Goal: Task Accomplishment & Management: Manage account settings

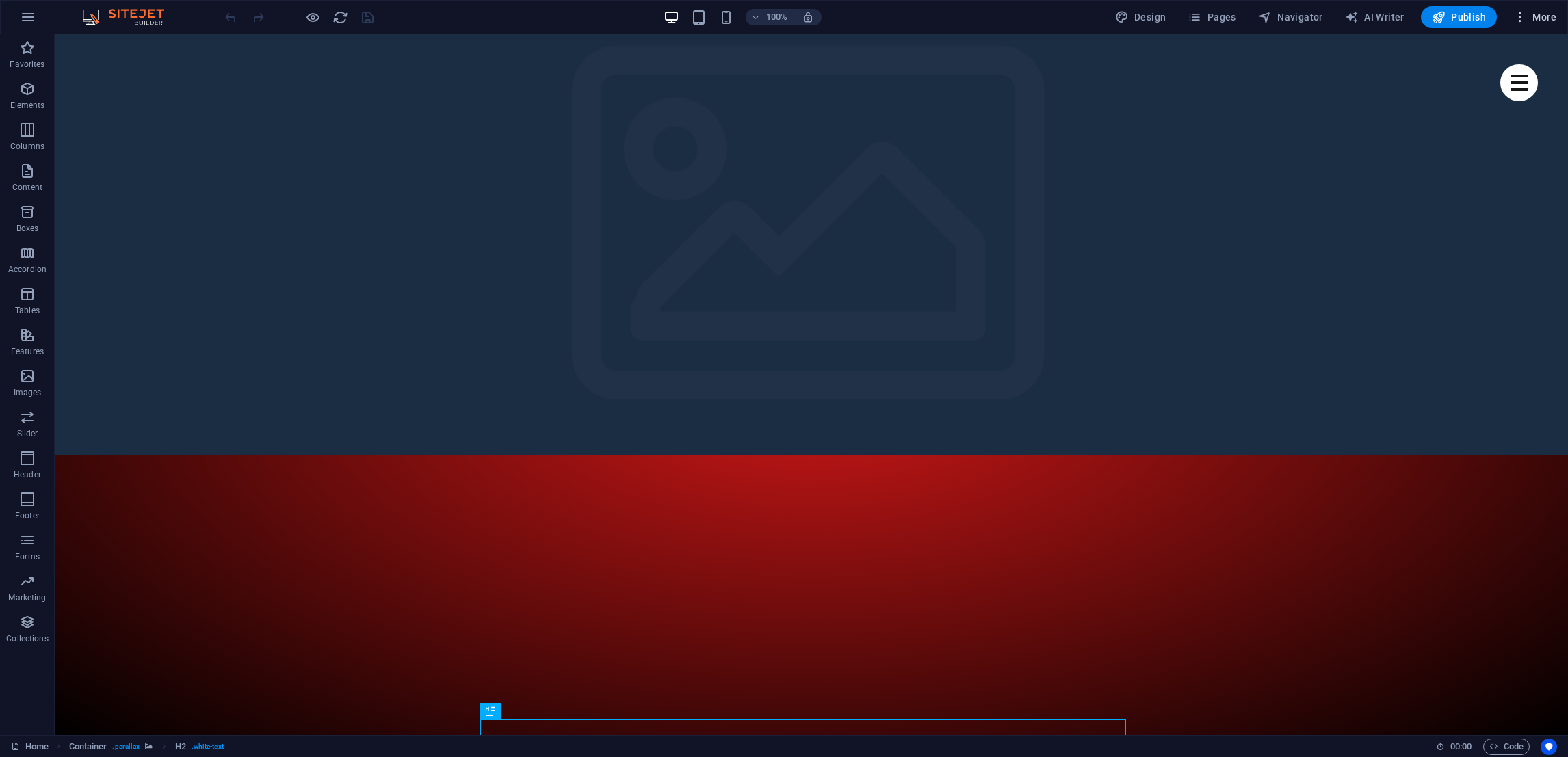
click at [1537, 21] on span "More" at bounding box center [1534, 17] width 43 height 13
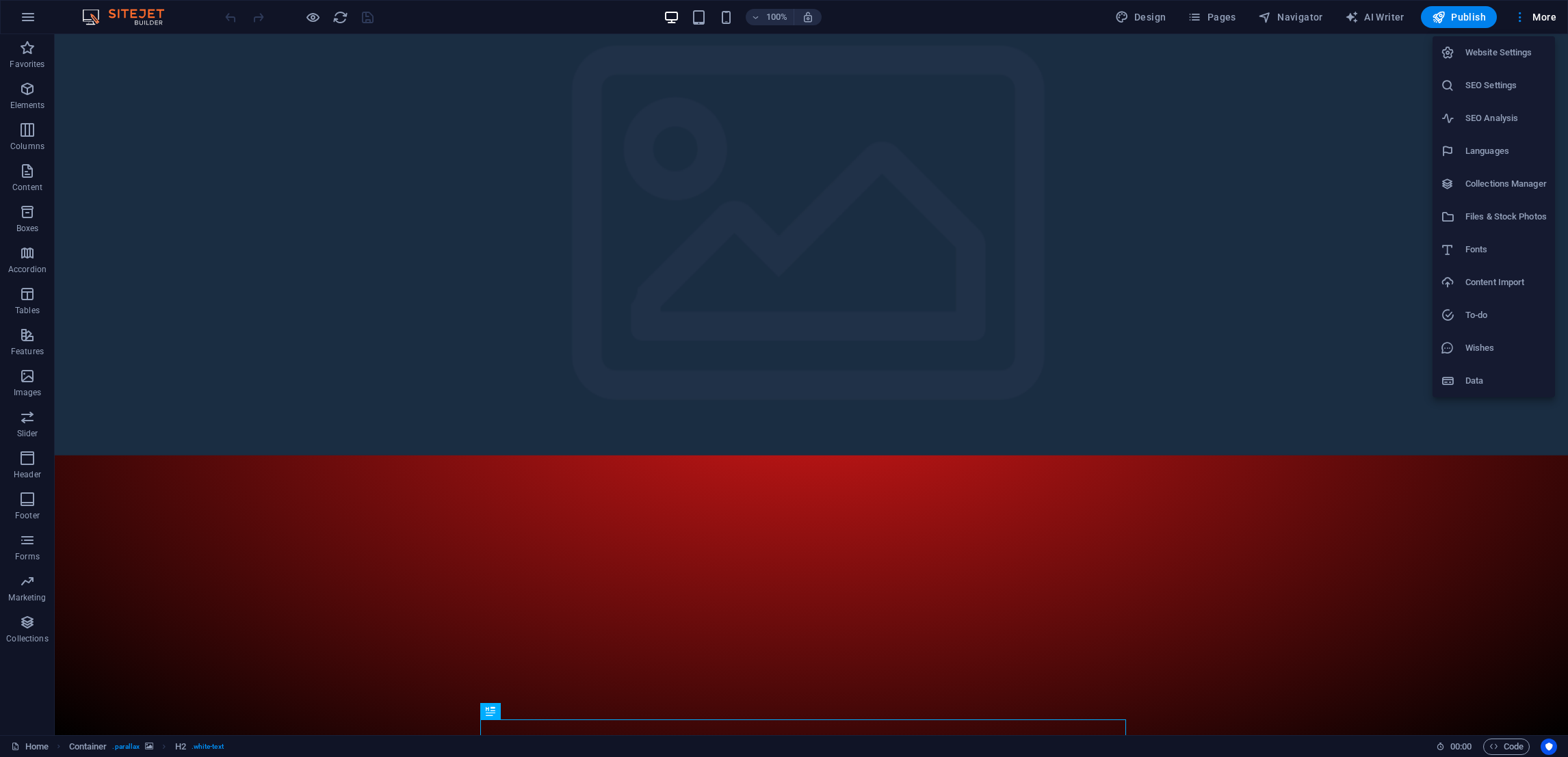
click at [1502, 48] on h6 "Website Settings" at bounding box center [1506, 52] width 81 height 17
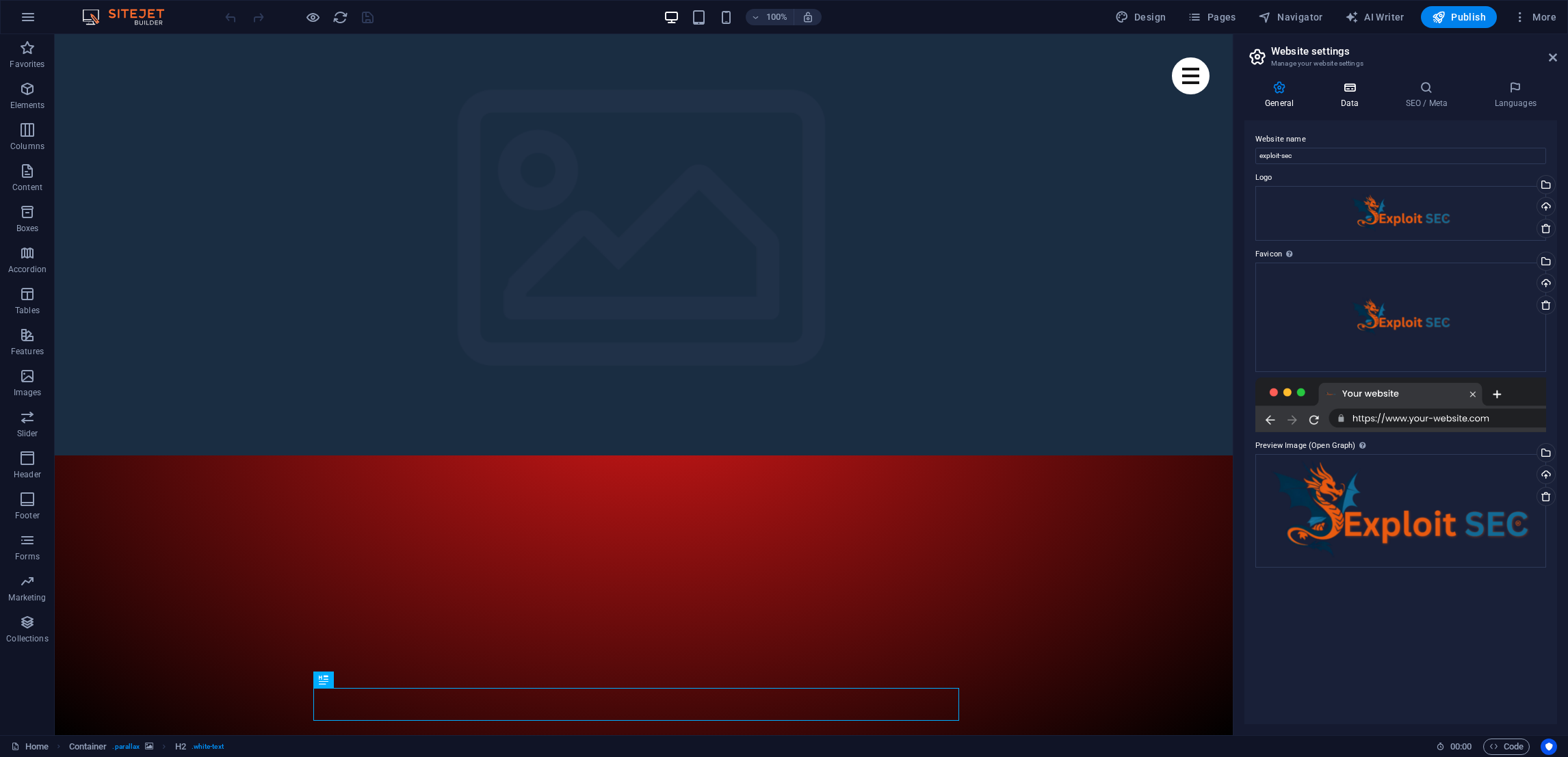
click at [1352, 86] on icon at bounding box center [1349, 87] width 59 height 13
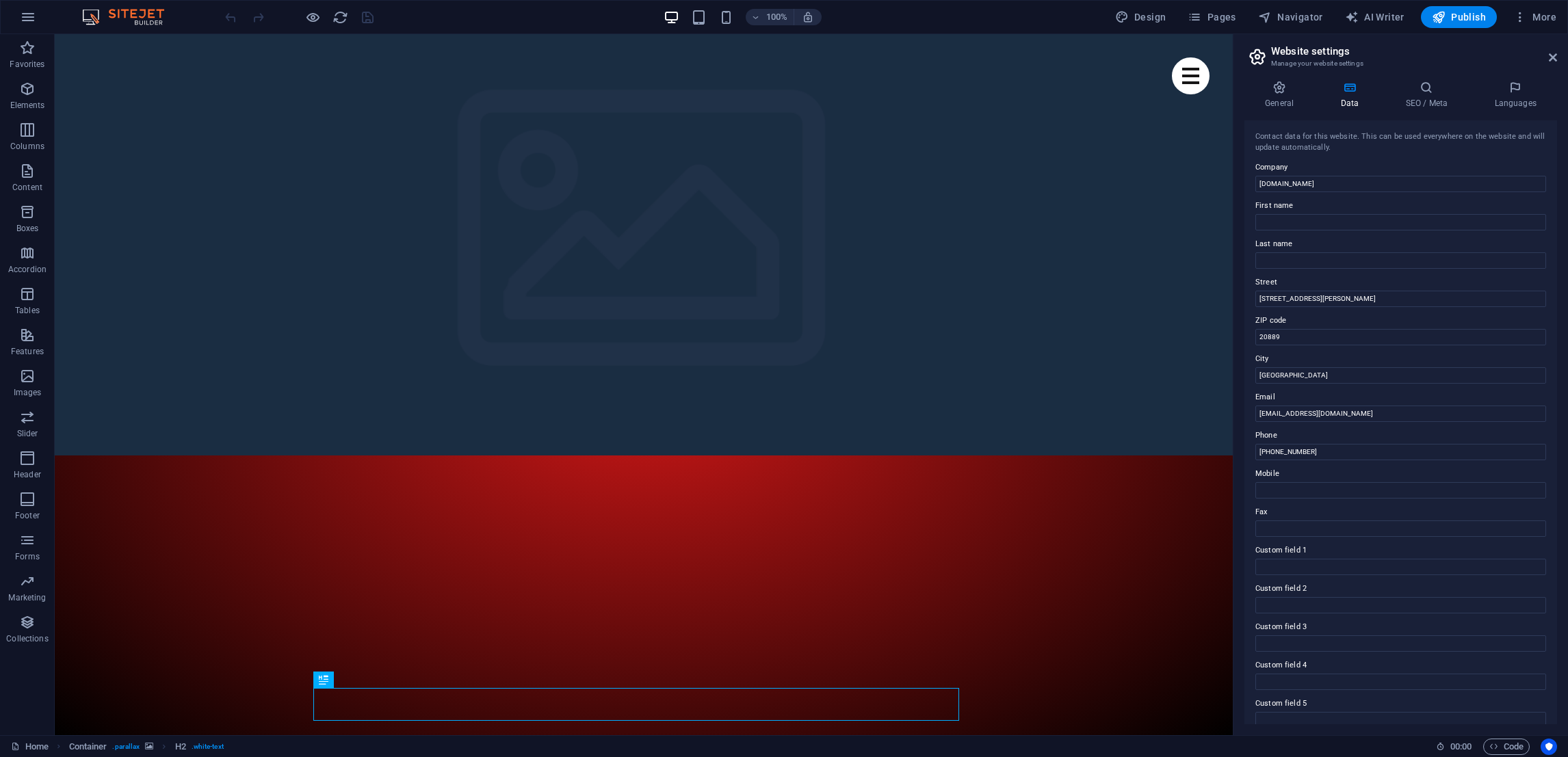
scroll to position [52, 0]
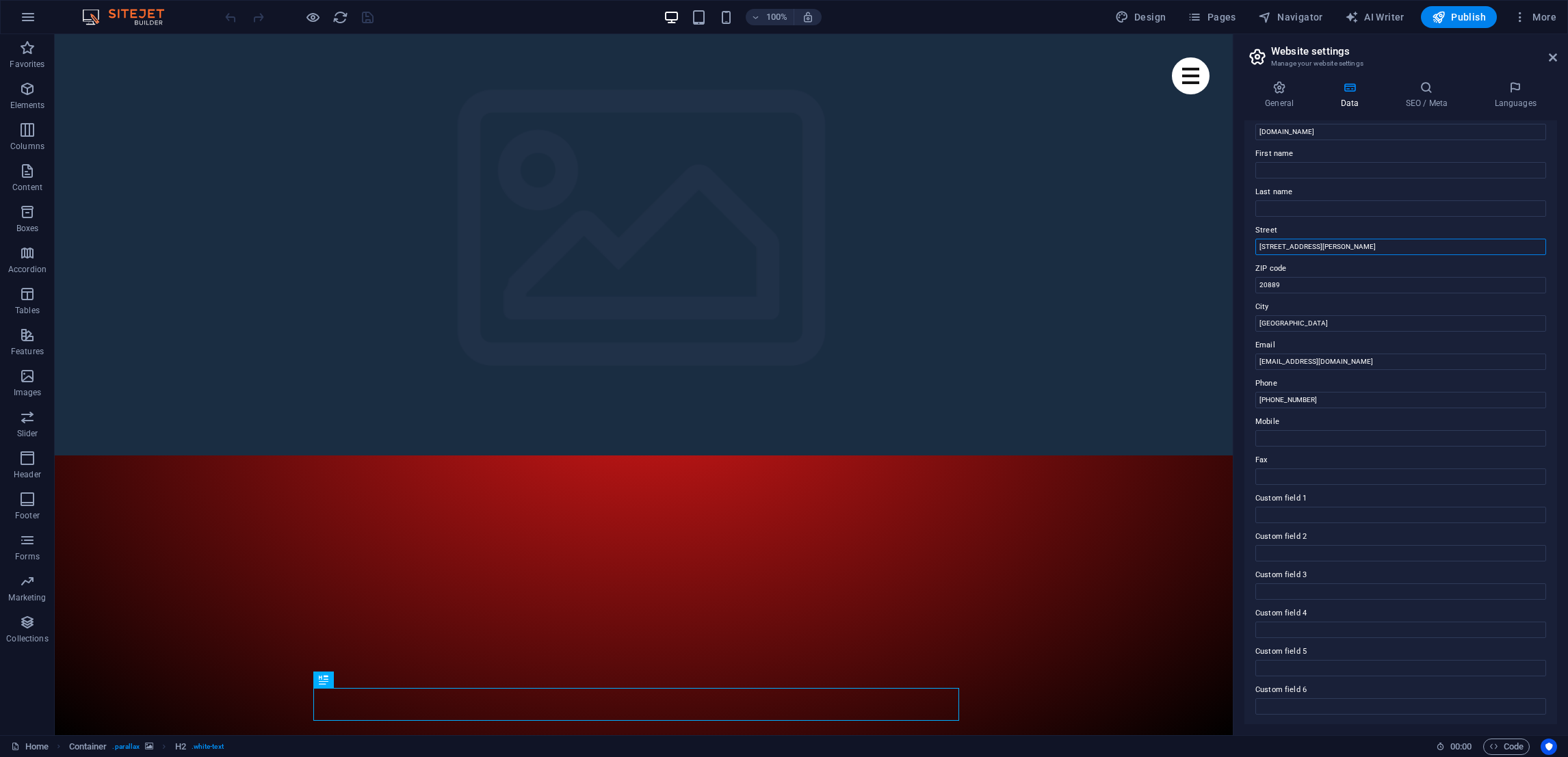
drag, startPoint x: 1343, startPoint y: 241, endPoint x: 1237, endPoint y: 245, distance: 106.1
click at [1237, 245] on div "General Data SEO / Meta Languages Website name exploit-sec Logo Drag files here…" at bounding box center [1401, 402] width 334 height 666
type input "nona place 114"
drag, startPoint x: 1292, startPoint y: 284, endPoint x: 1243, endPoint y: 284, distance: 49.0
click at [1243, 284] on div "General Data SEO / Meta Languages Website name exploit-sec Logo Drag files here…" at bounding box center [1401, 402] width 334 height 666
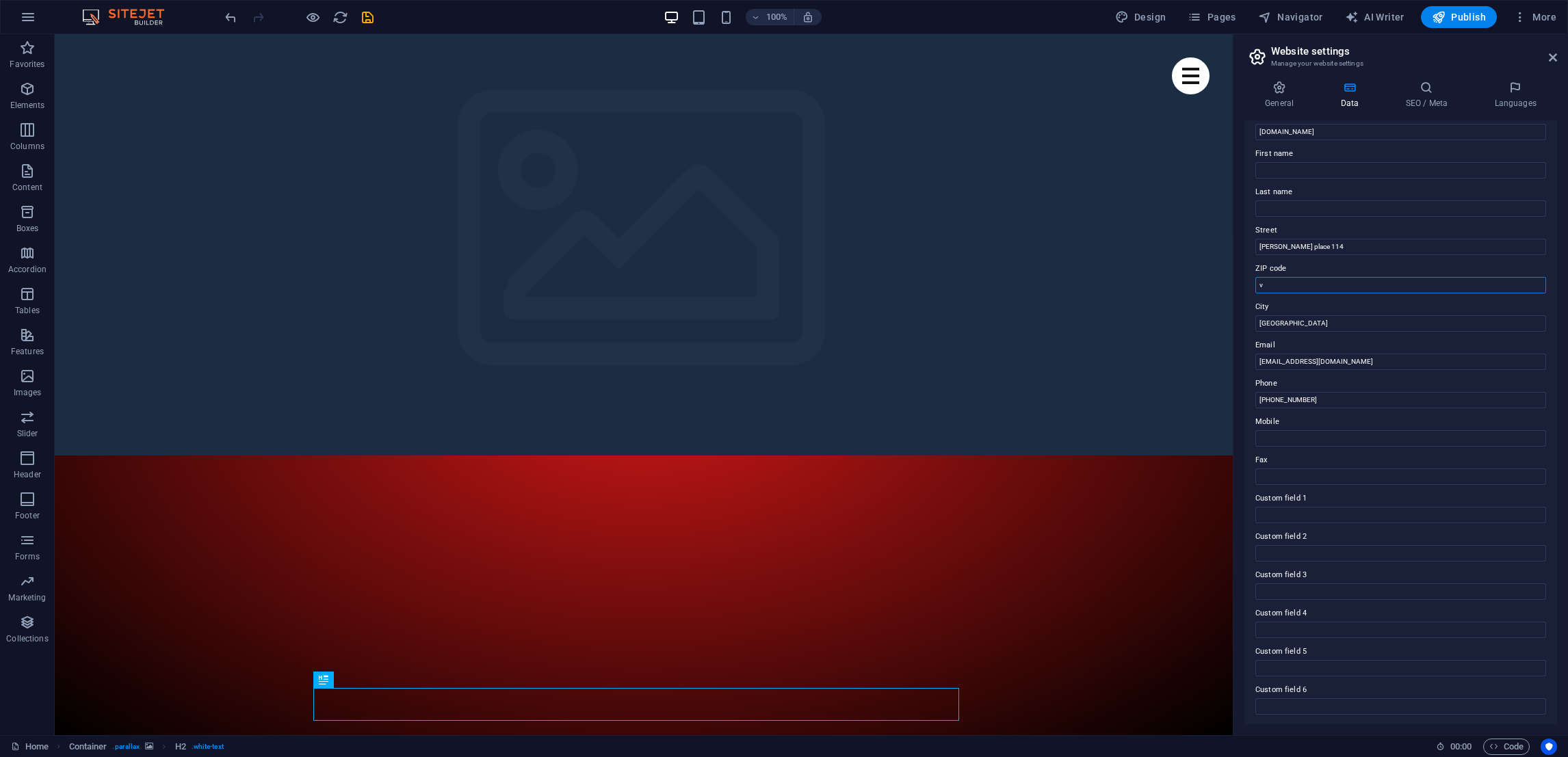
type input "V9V 1B6"
type input "Naseem"
type input "Mustafa Khasawneh"
drag, startPoint x: 1391, startPoint y: 243, endPoint x: 1218, endPoint y: 208, distance: 176.5
type input "kh"
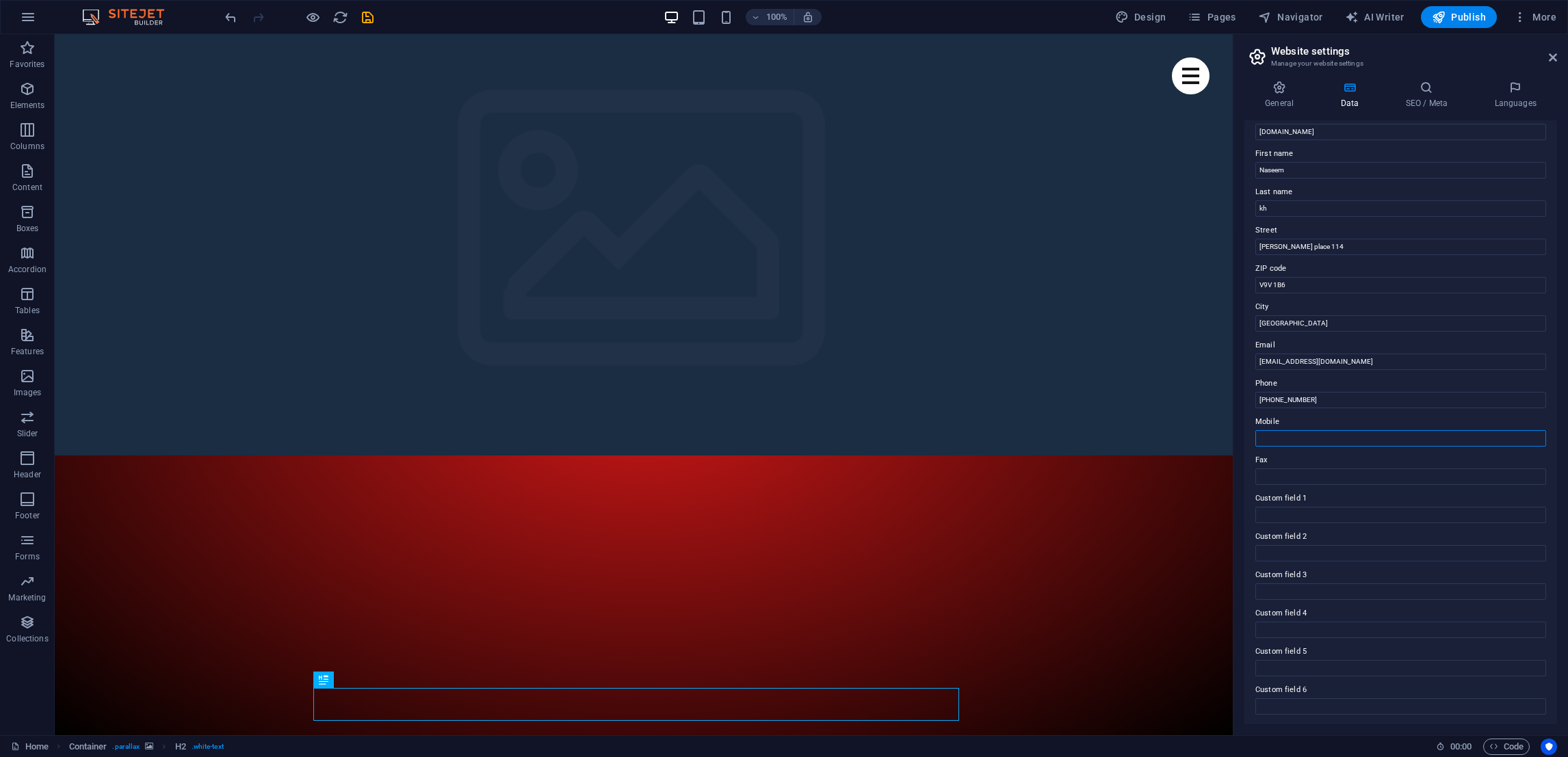
click at [1337, 432] on input "Mobile" at bounding box center [1401, 439] width 291 height 17
type input "+"
type input "+1 604 379 7251"
click at [1438, 86] on icon at bounding box center [1426, 87] width 83 height 13
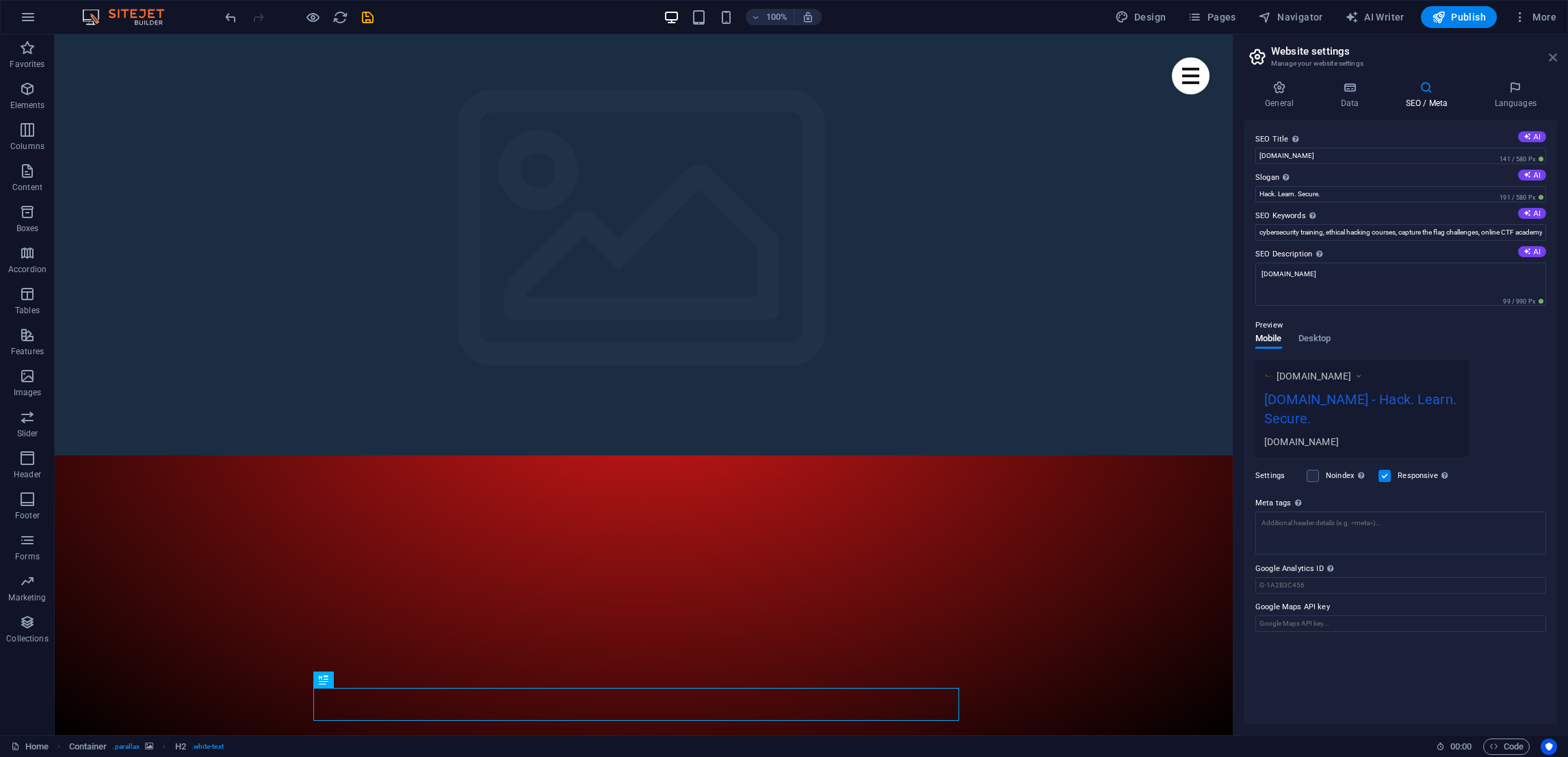
click at [1553, 57] on icon at bounding box center [1552, 57] width 8 height 11
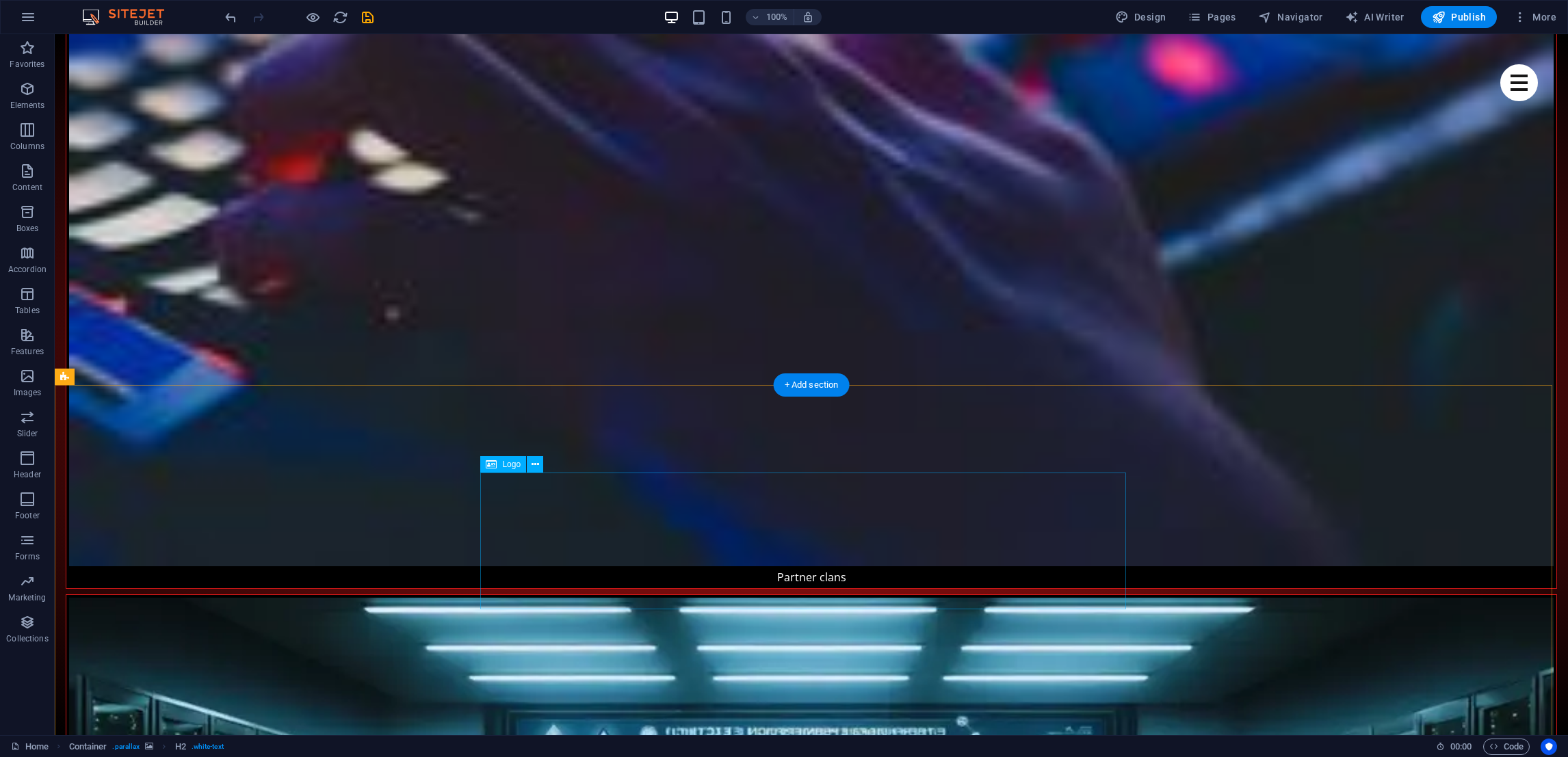
scroll to position [5257, 0]
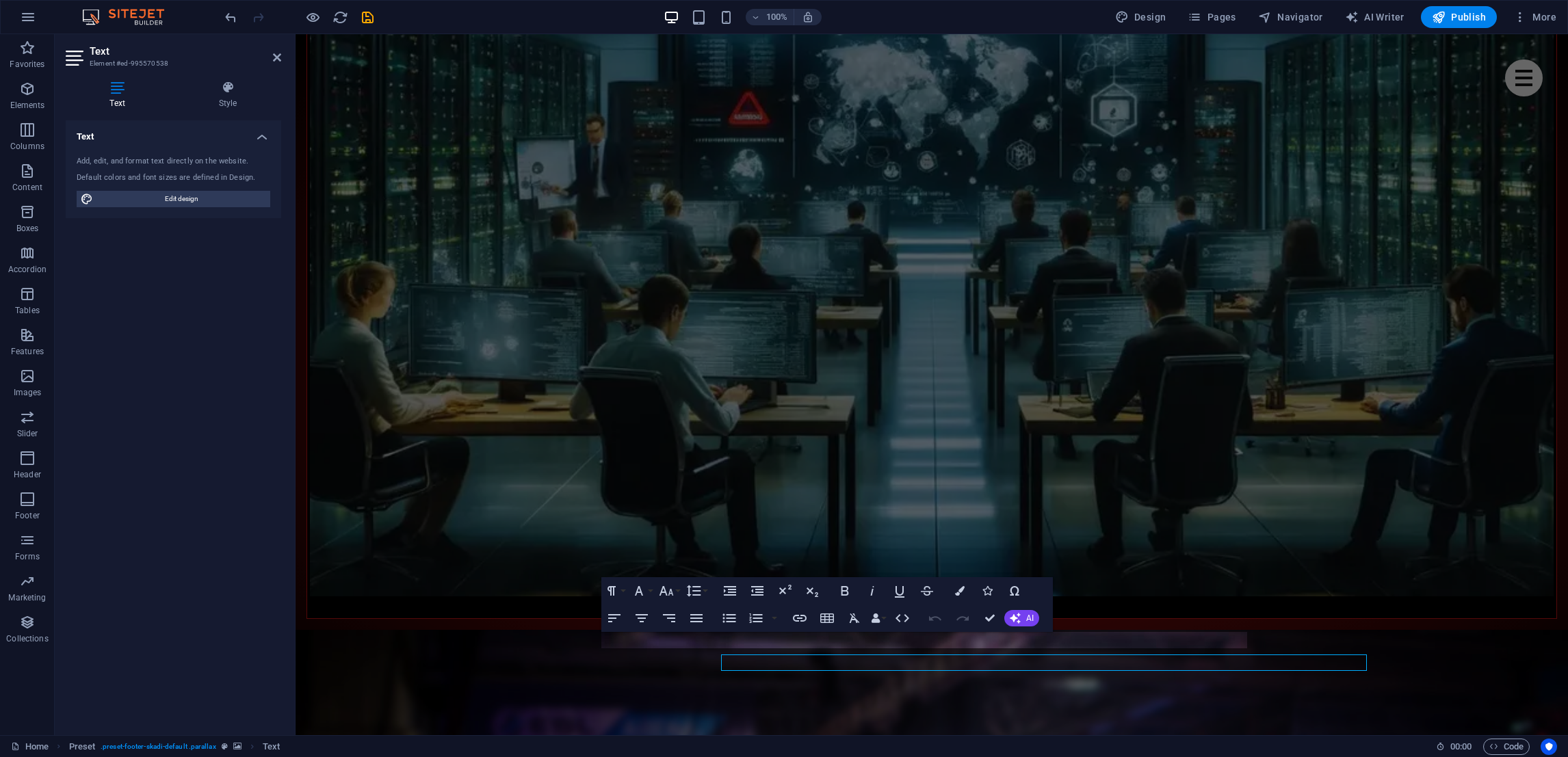
scroll to position [5234, 0]
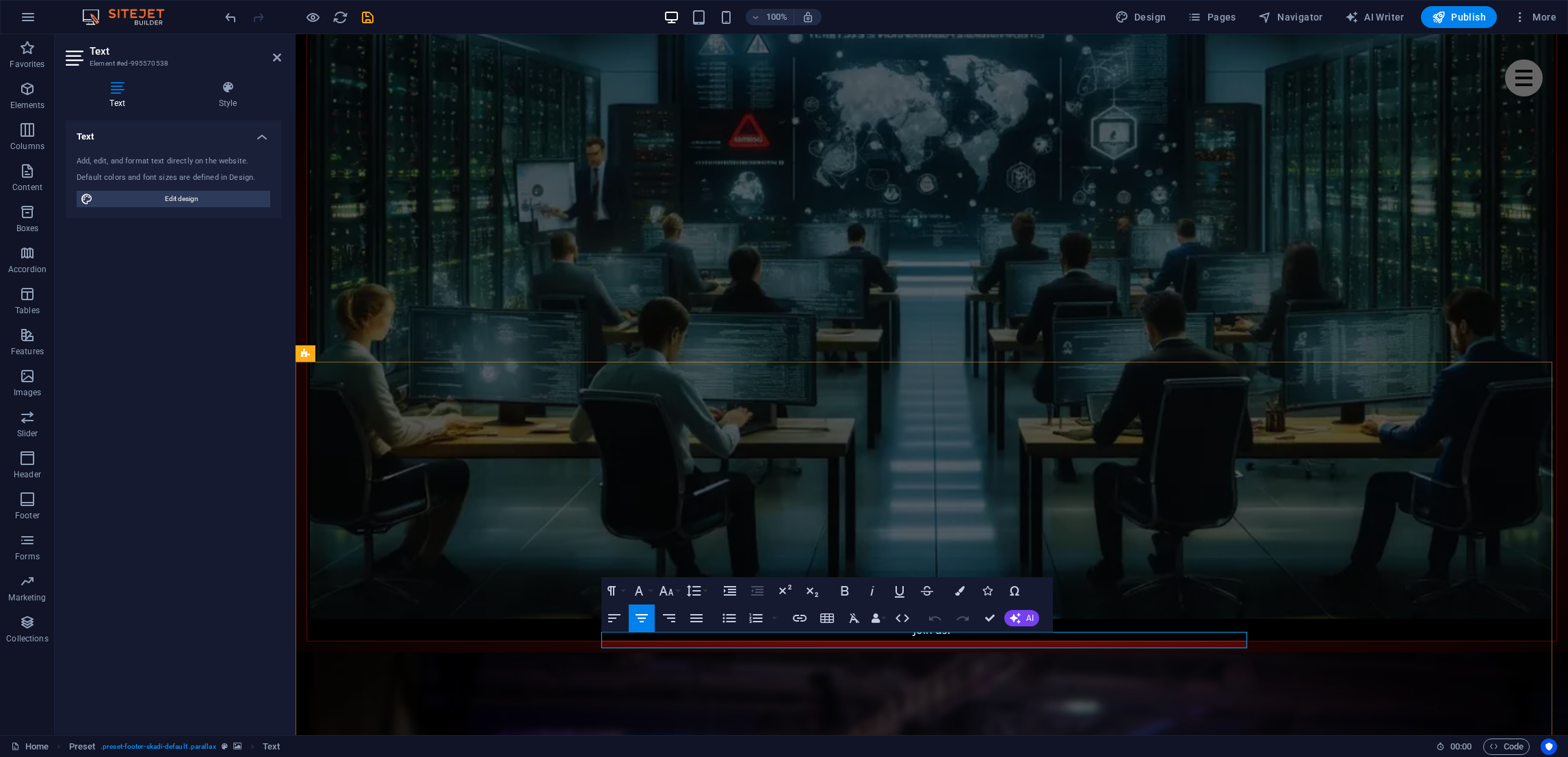
drag, startPoint x: 847, startPoint y: 642, endPoint x: 769, endPoint y: 642, distance: 78.0
click at [368, 20] on icon "save" at bounding box center [368, 18] width 16 height 16
checkbox input "false"
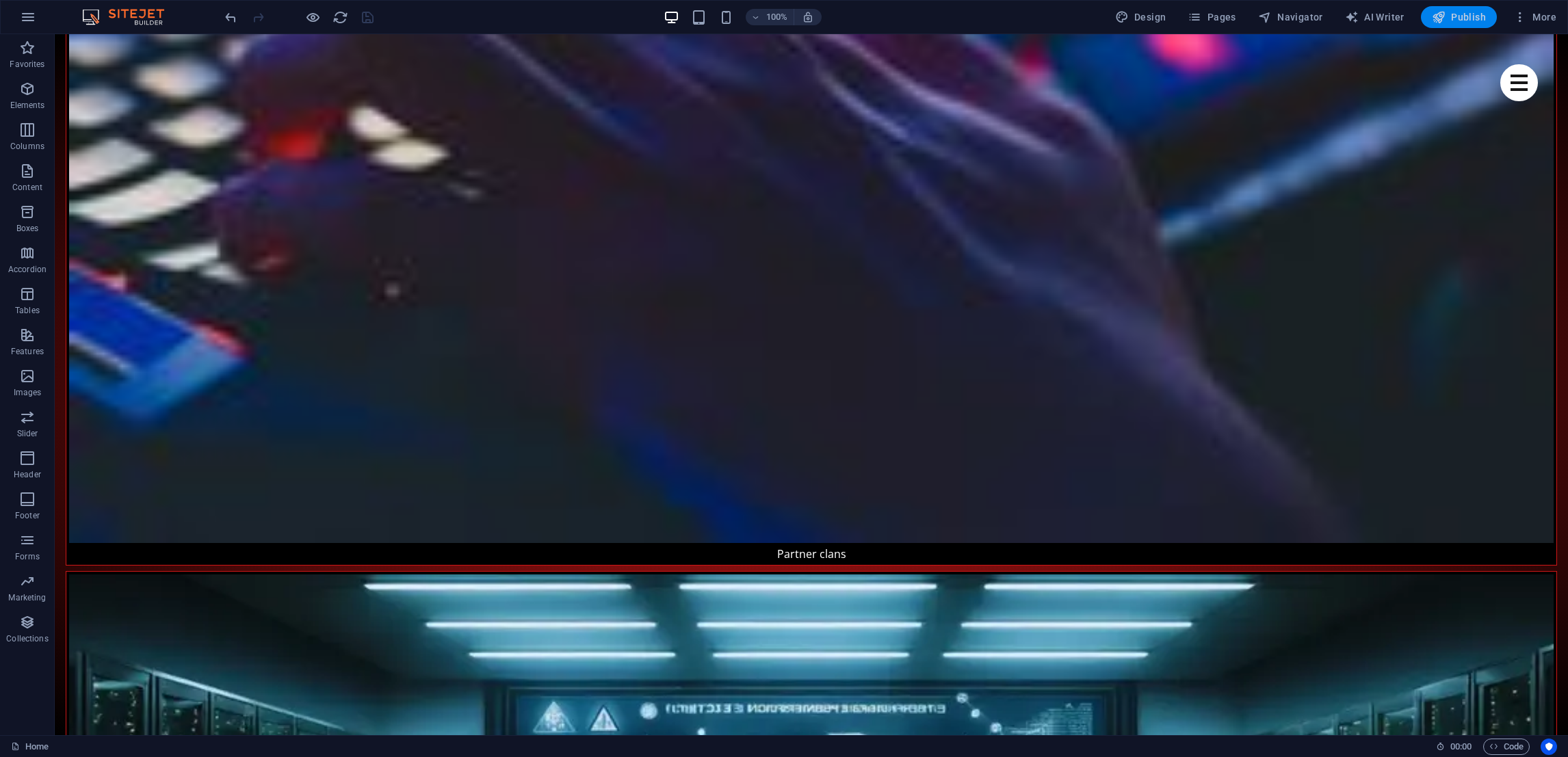
click at [1449, 20] on span "Publish" at bounding box center [1458, 17] width 54 height 13
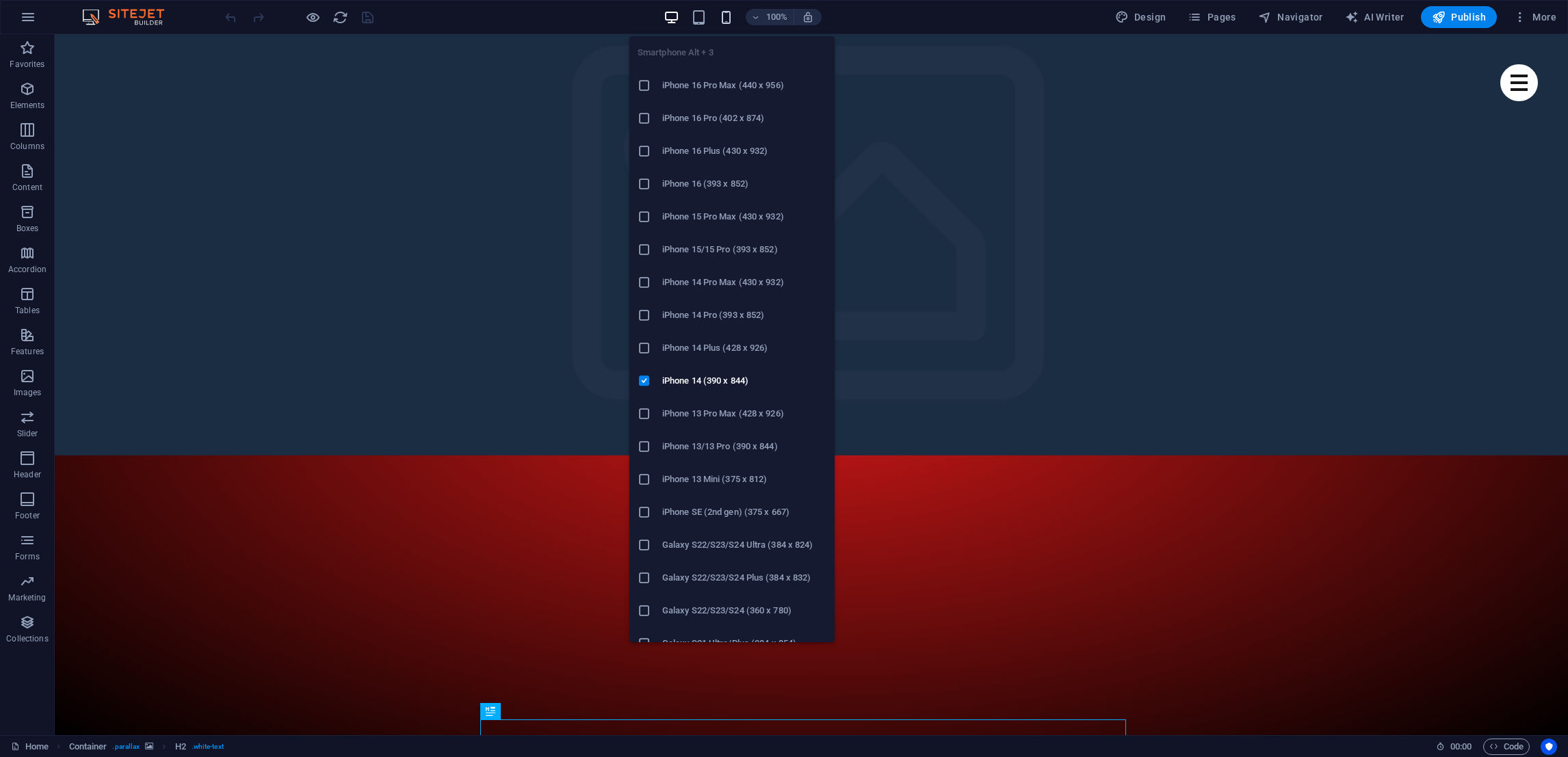
click at [728, 23] on icon "button" at bounding box center [726, 18] width 16 height 16
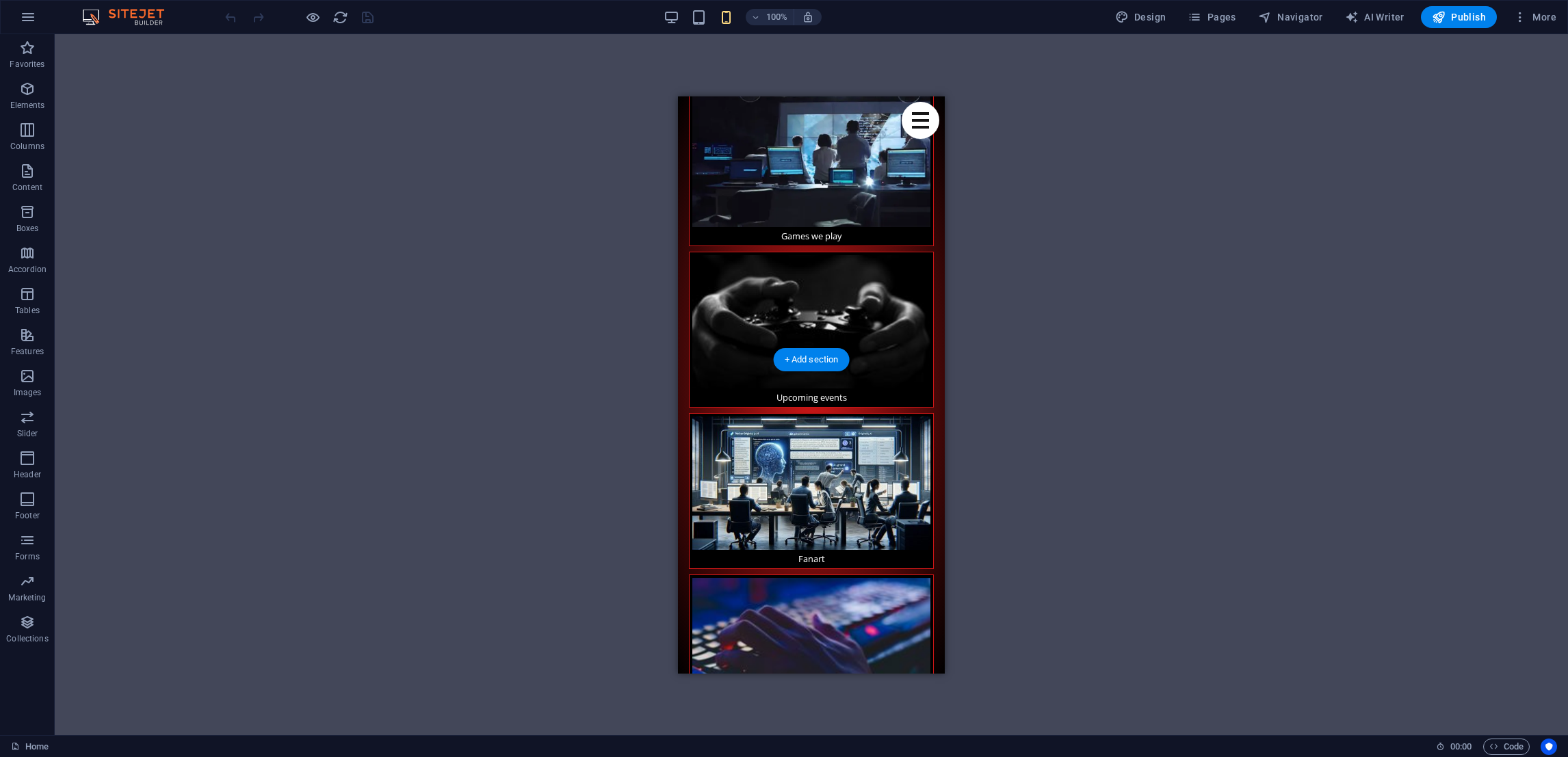
scroll to position [1437, 0]
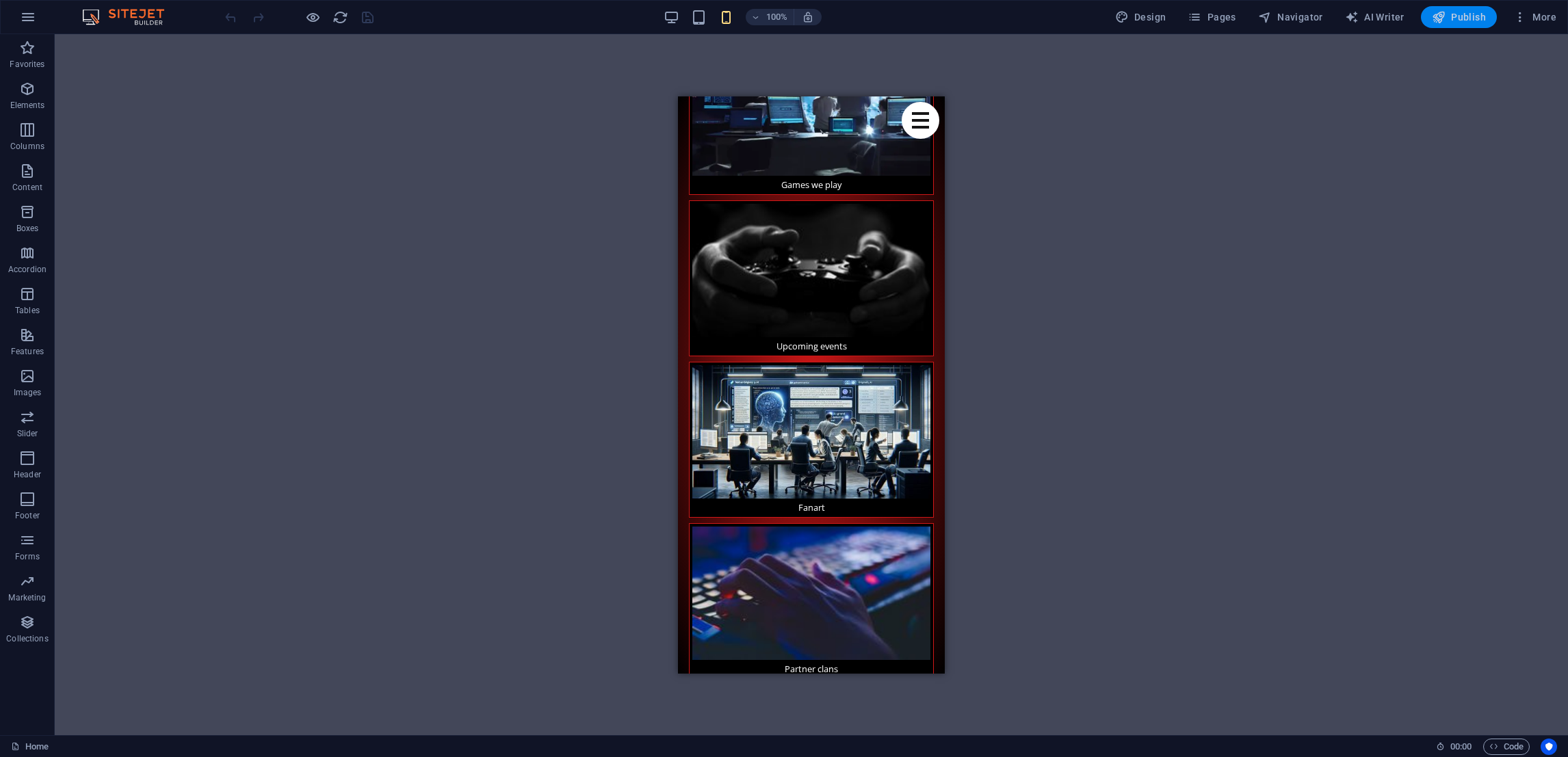
click at [1465, 27] on button "Publish" at bounding box center [1459, 17] width 76 height 22
